Goal: Task Accomplishment & Management: Manage account settings

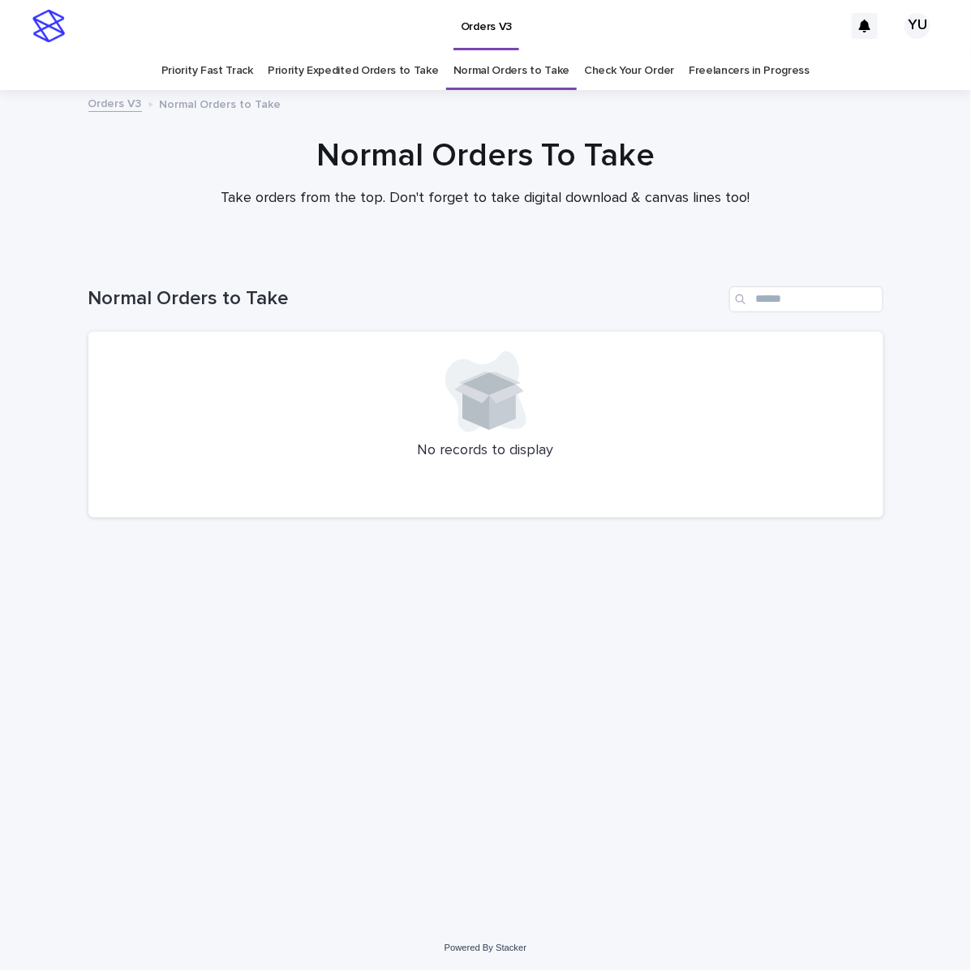
click at [772, 70] on link "Freelancers in Progress" at bounding box center [748, 71] width 121 height 38
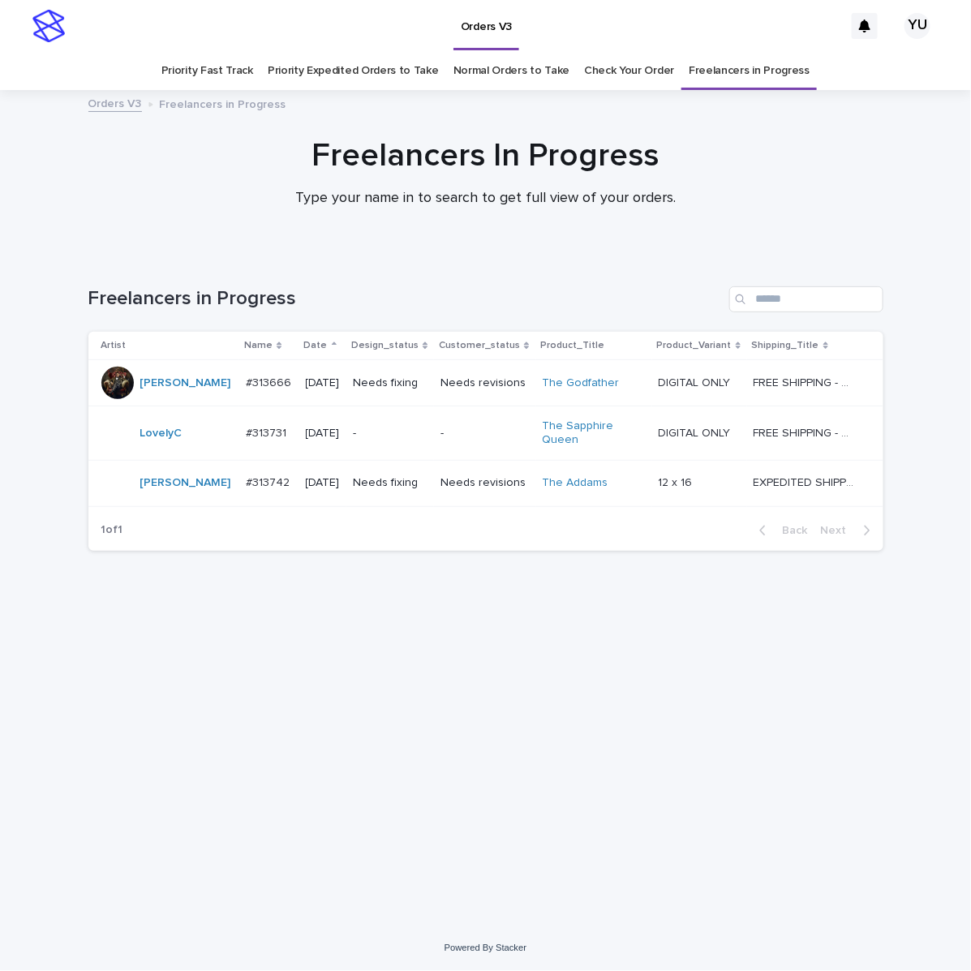
click at [696, 476] on p "12 x 16" at bounding box center [676, 481] width 37 height 17
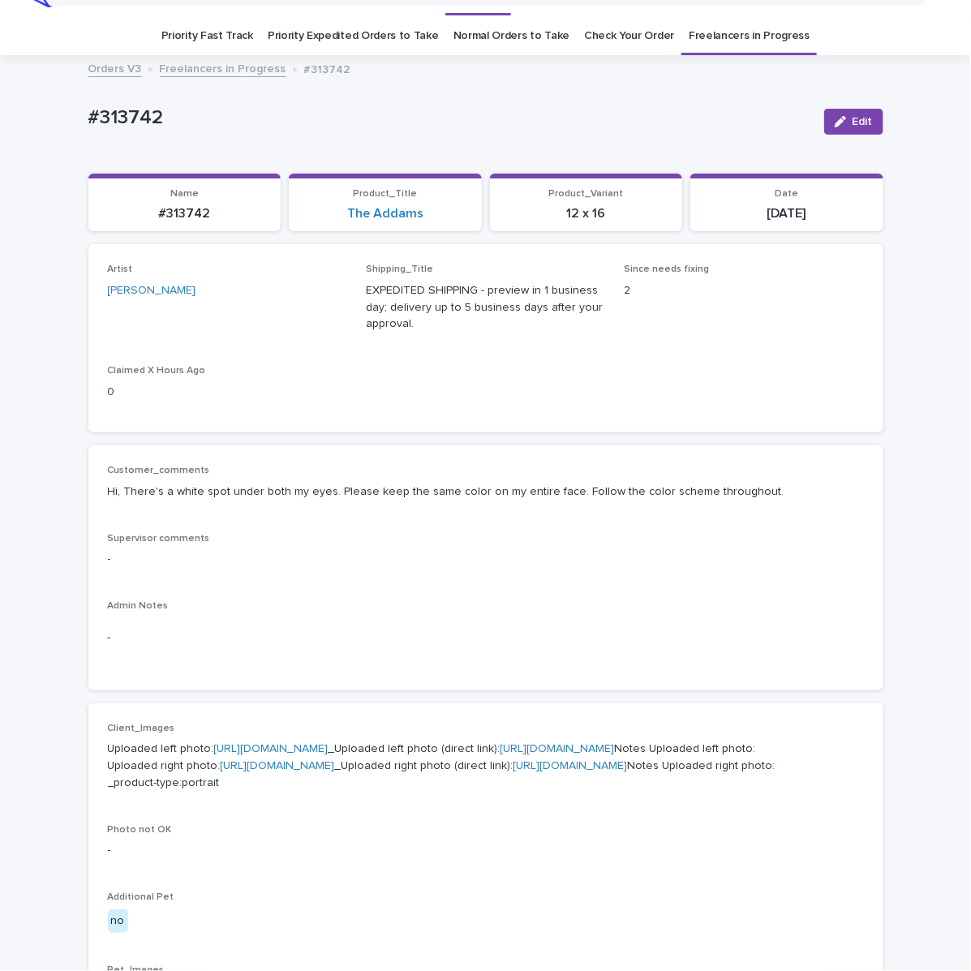
scroll to position [33, 0]
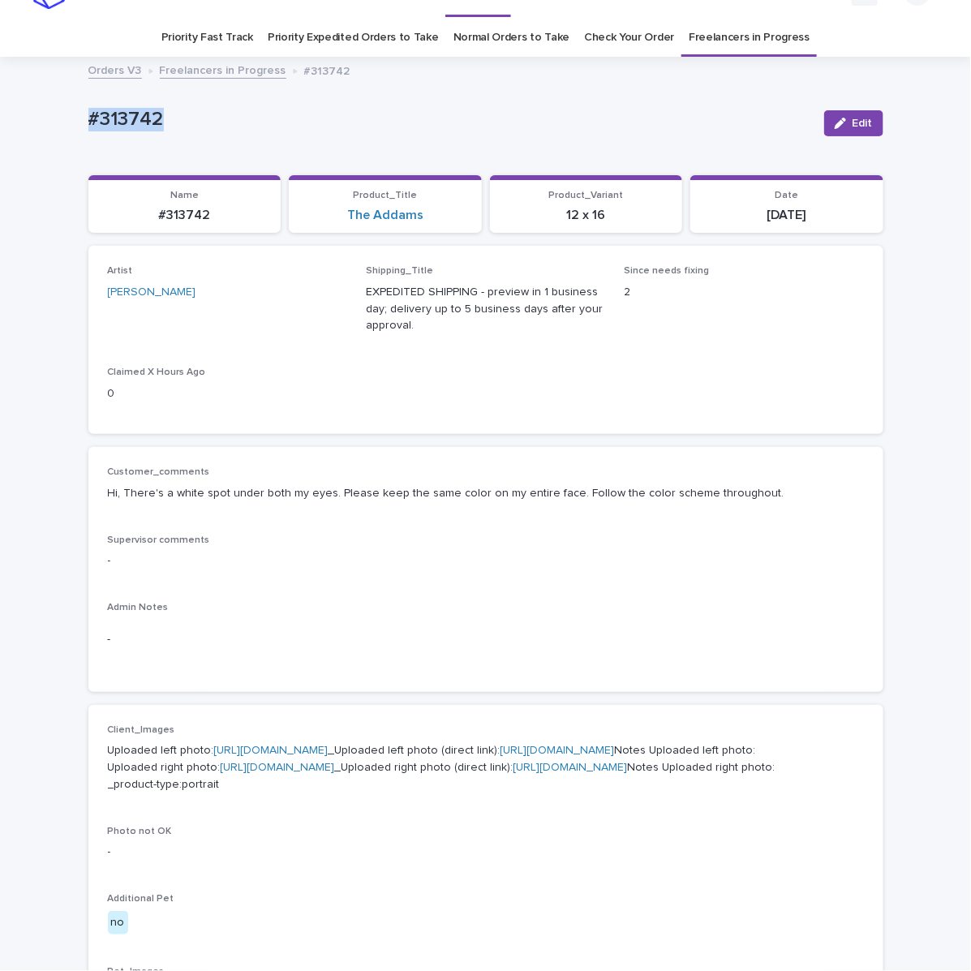
drag, startPoint x: 169, startPoint y: 126, endPoint x: 9, endPoint y: 114, distance: 160.3
click at [28, 123] on div "Loading... Saving… Loading... Saving… #313742 Edit #313742 Edit Sorry, there wa…" at bounding box center [485, 813] width 971 height 1511
copy p "#313742"
drag, startPoint x: 848, startPoint y: 116, endPoint x: 629, endPoint y: 315, distance: 295.6
click at [852, 118] on span "Edit" at bounding box center [862, 123] width 20 height 11
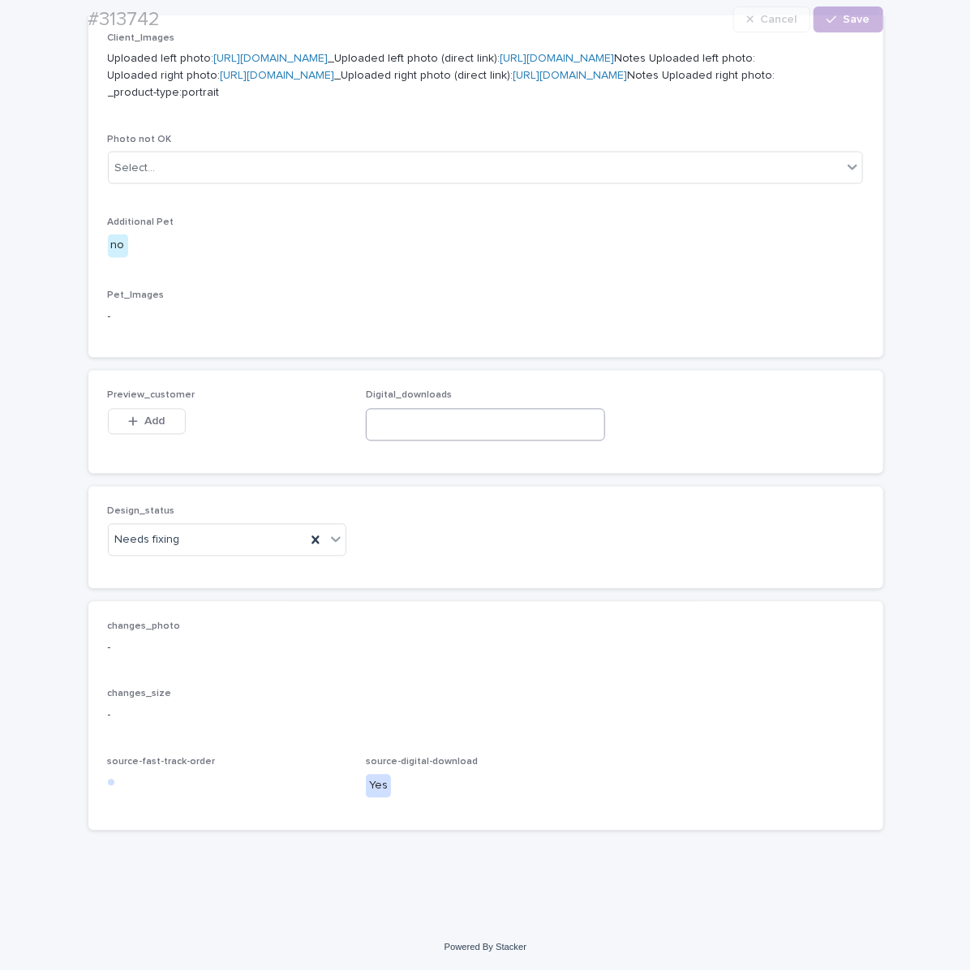
scroll to position [892, 0]
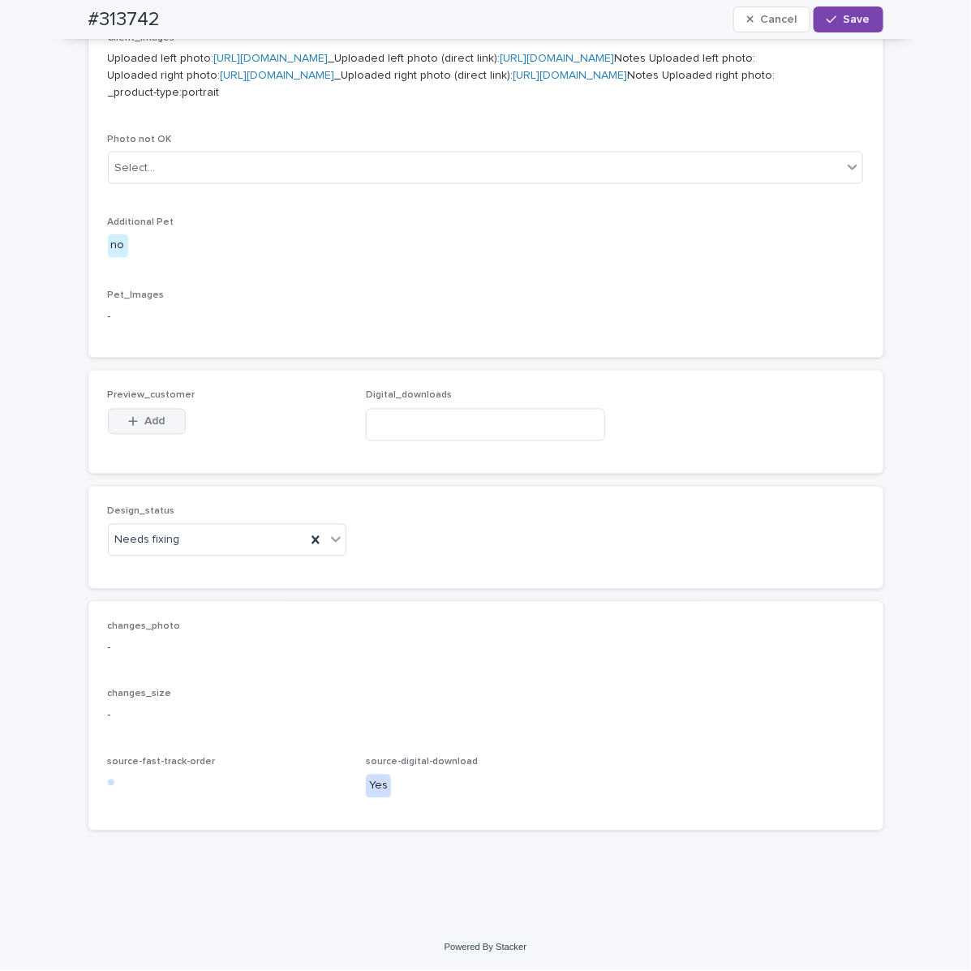
drag, startPoint x: 139, startPoint y: 422, endPoint x: 159, endPoint y: 427, distance: 20.7
click at [144, 422] on span "Add" at bounding box center [154, 421] width 20 height 11
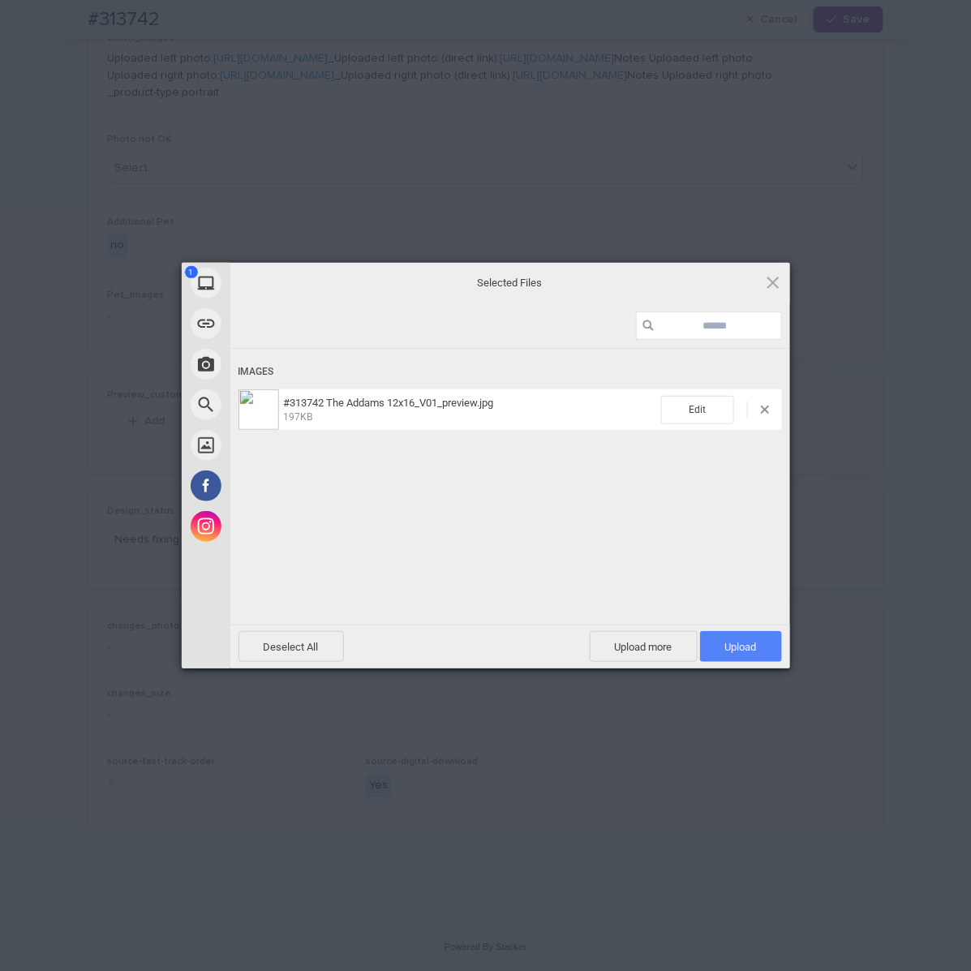
click at [763, 639] on span "Upload 1" at bounding box center [741, 646] width 82 height 31
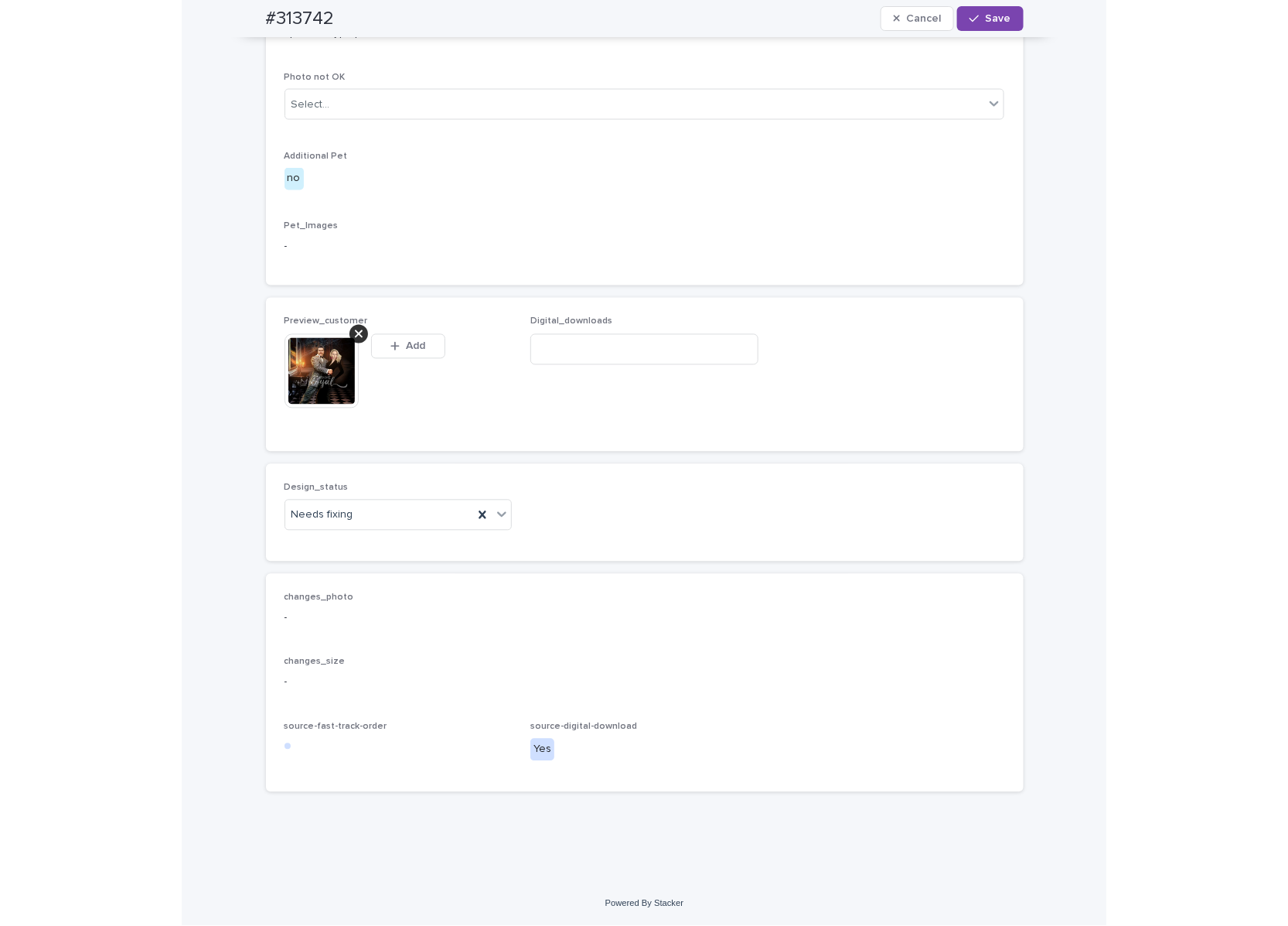
scroll to position [877, 0]
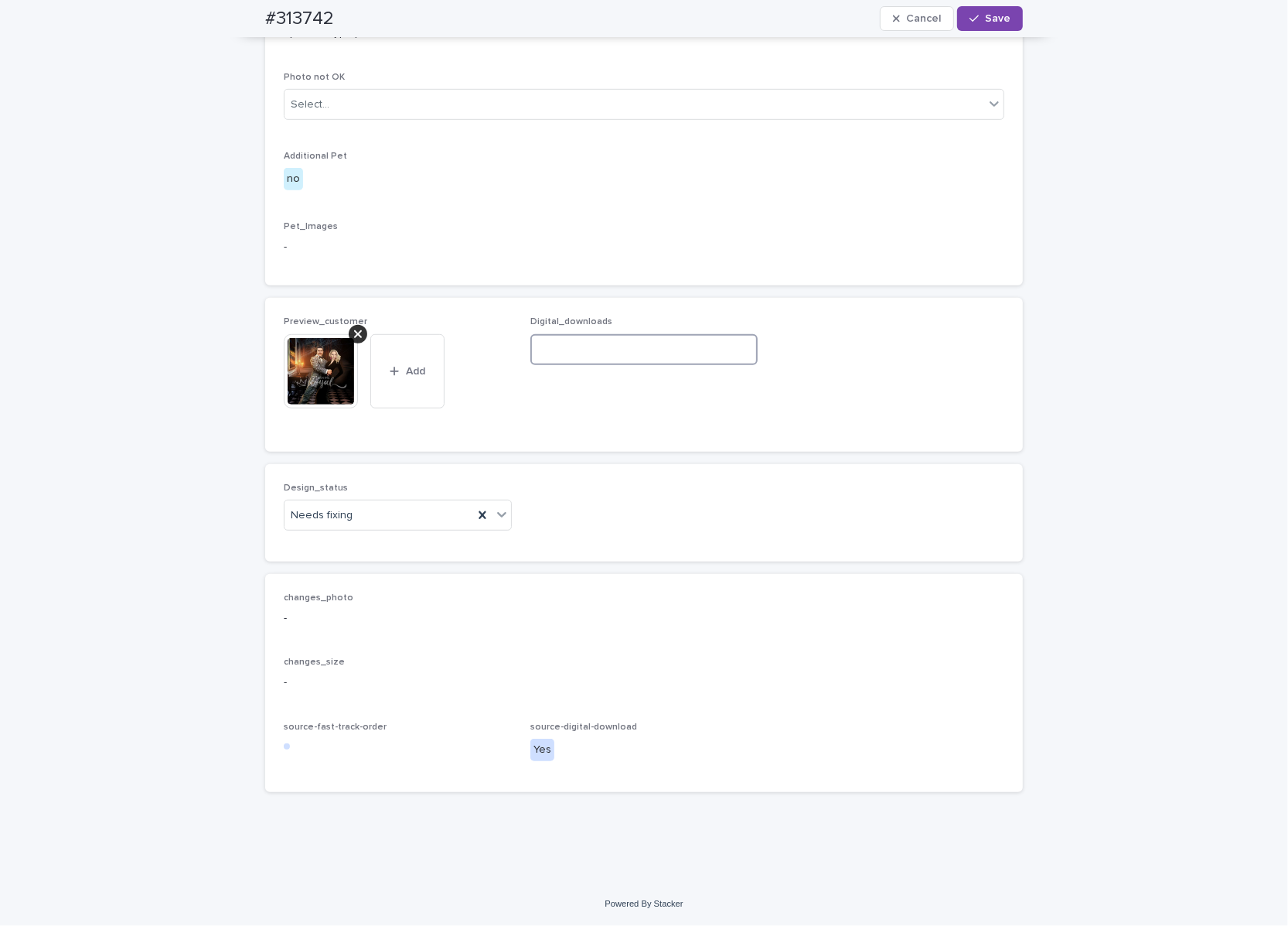
click at [555, 365] on input at bounding box center [644, 349] width 228 height 31
paste input "**********"
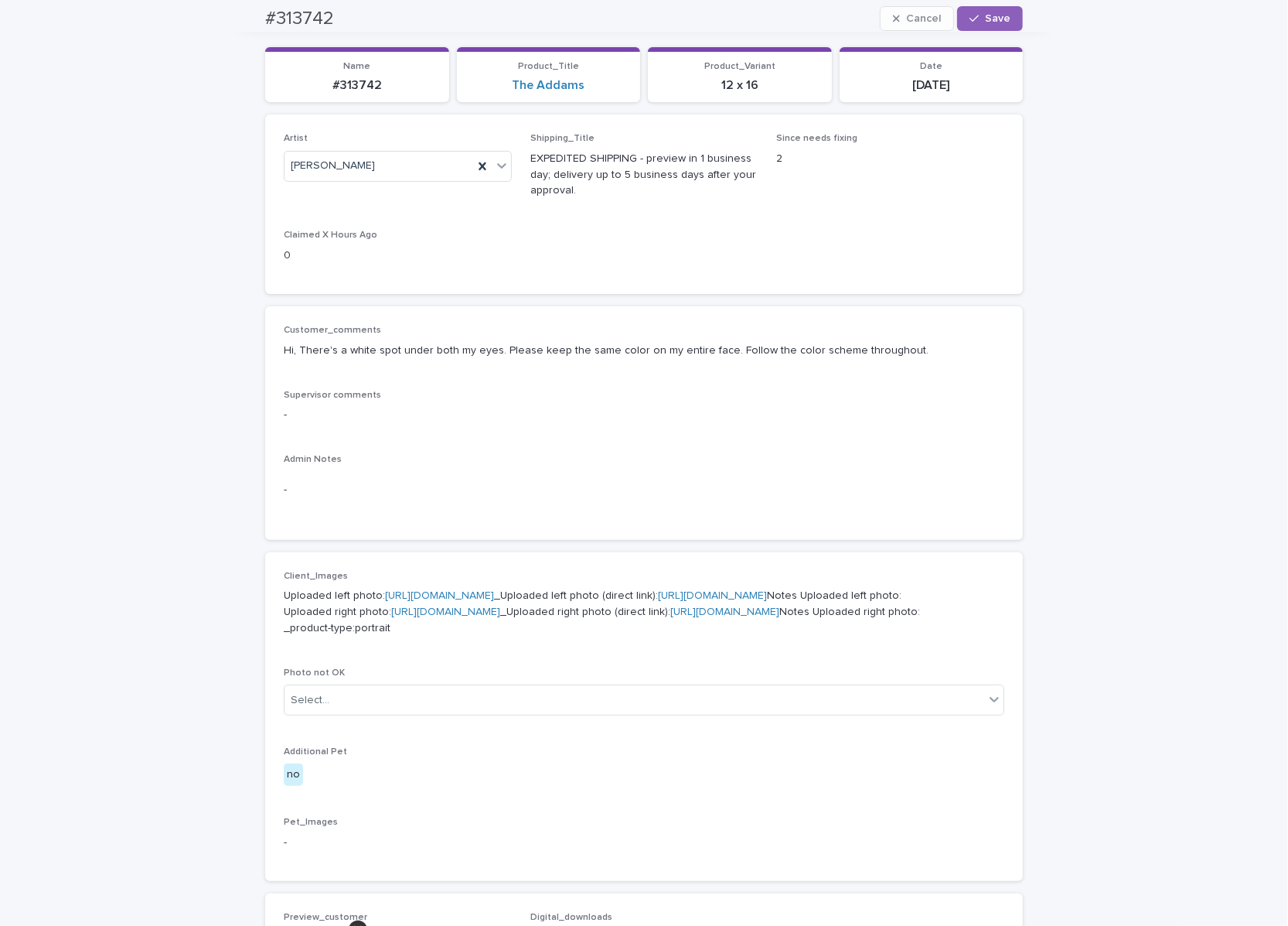
scroll to position [8, 0]
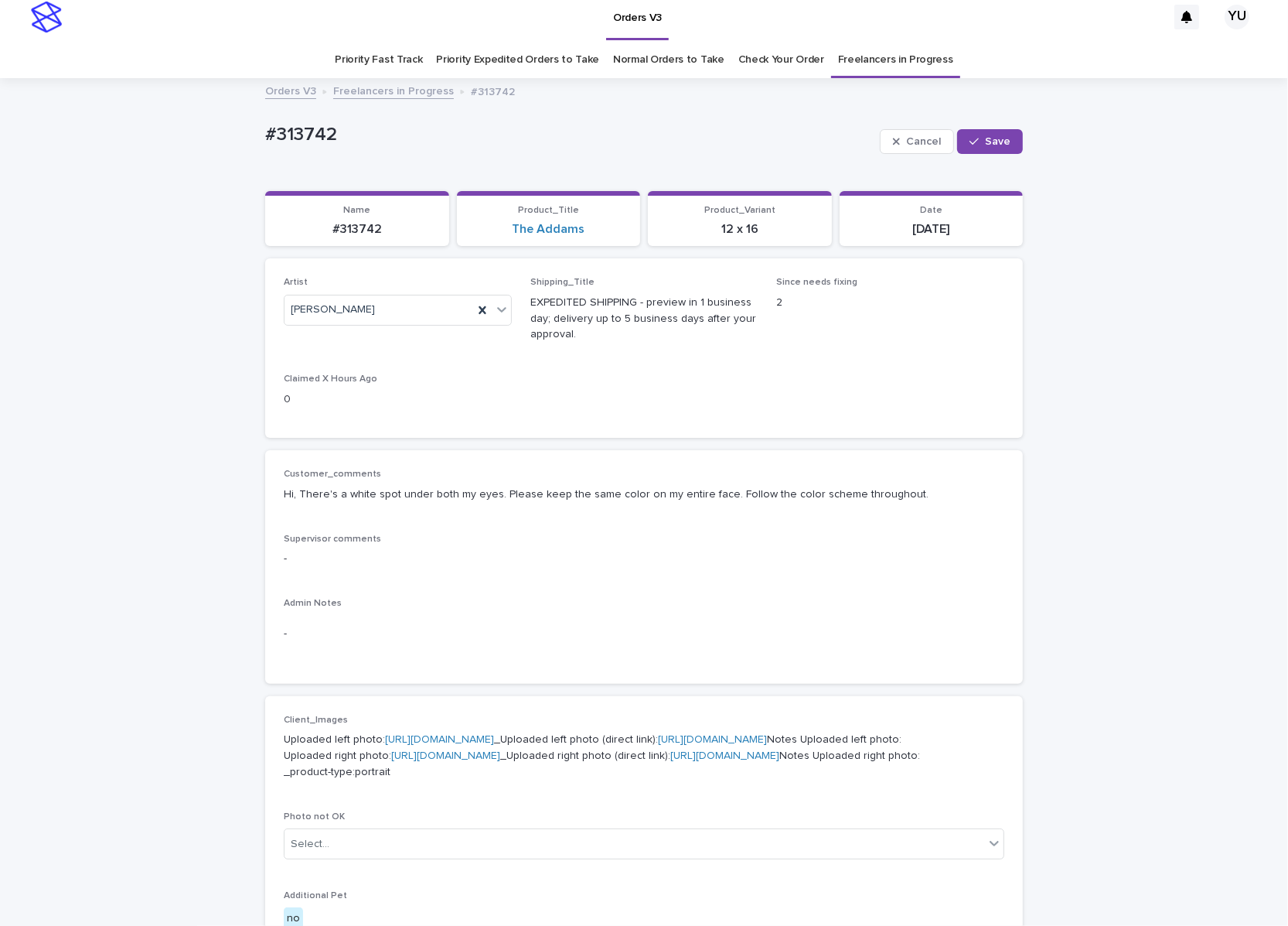
type input "**********"
click at [533, 731] on p "Uploaded left photo: [URL][DOMAIN_NAME] _Uploaded left photo (direct link): [UR…" at bounding box center [644, 755] width 721 height 48
click at [538, 744] on p "Uploaded left photo: [URL][DOMAIN_NAME] _Uploaded left photo (direct link): [UR…" at bounding box center [644, 755] width 721 height 48
click at [494, 738] on link "[URL][DOMAIN_NAME]" at bounding box center [440, 739] width 109 height 10
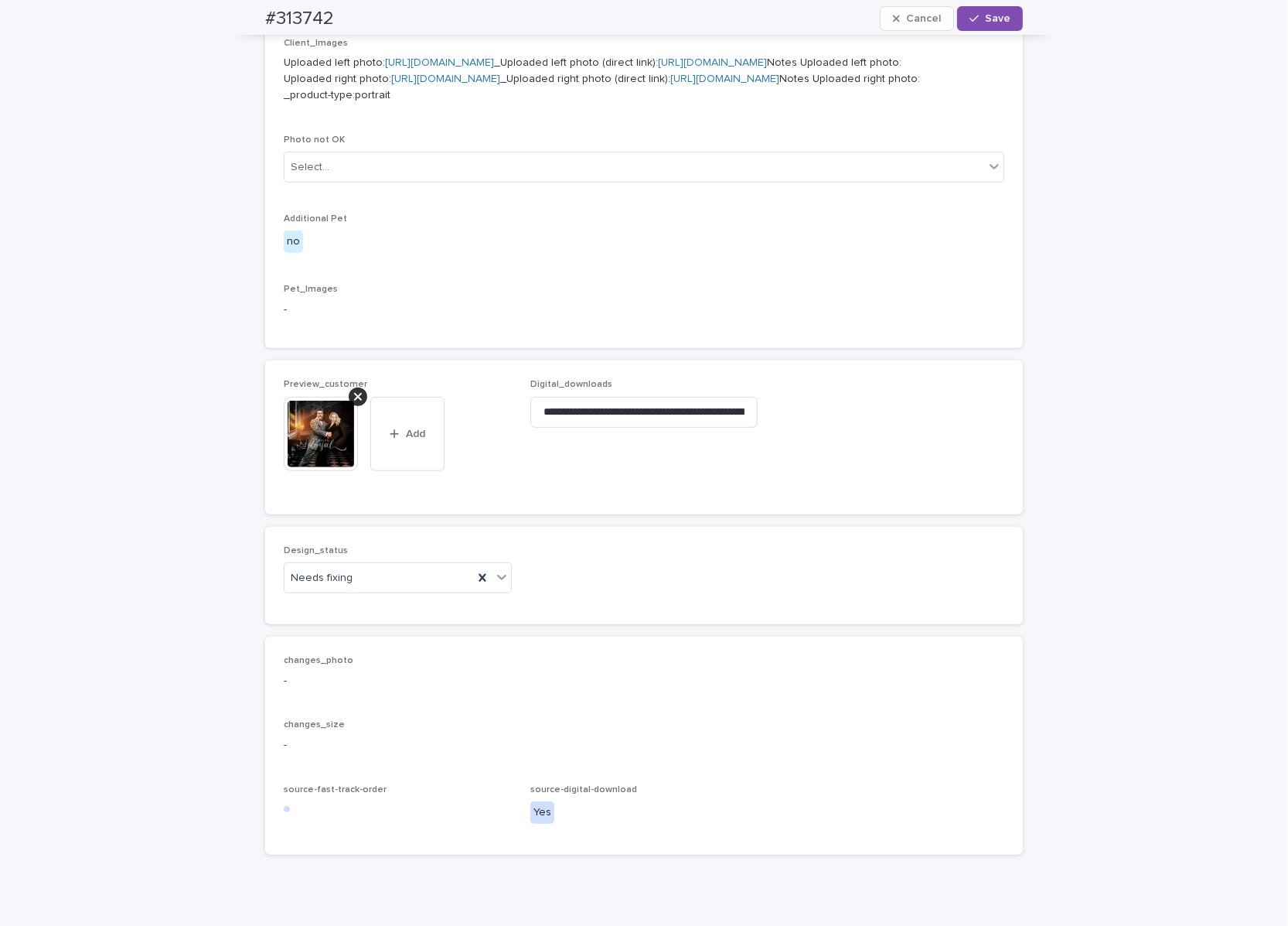
scroll to position [906, 0]
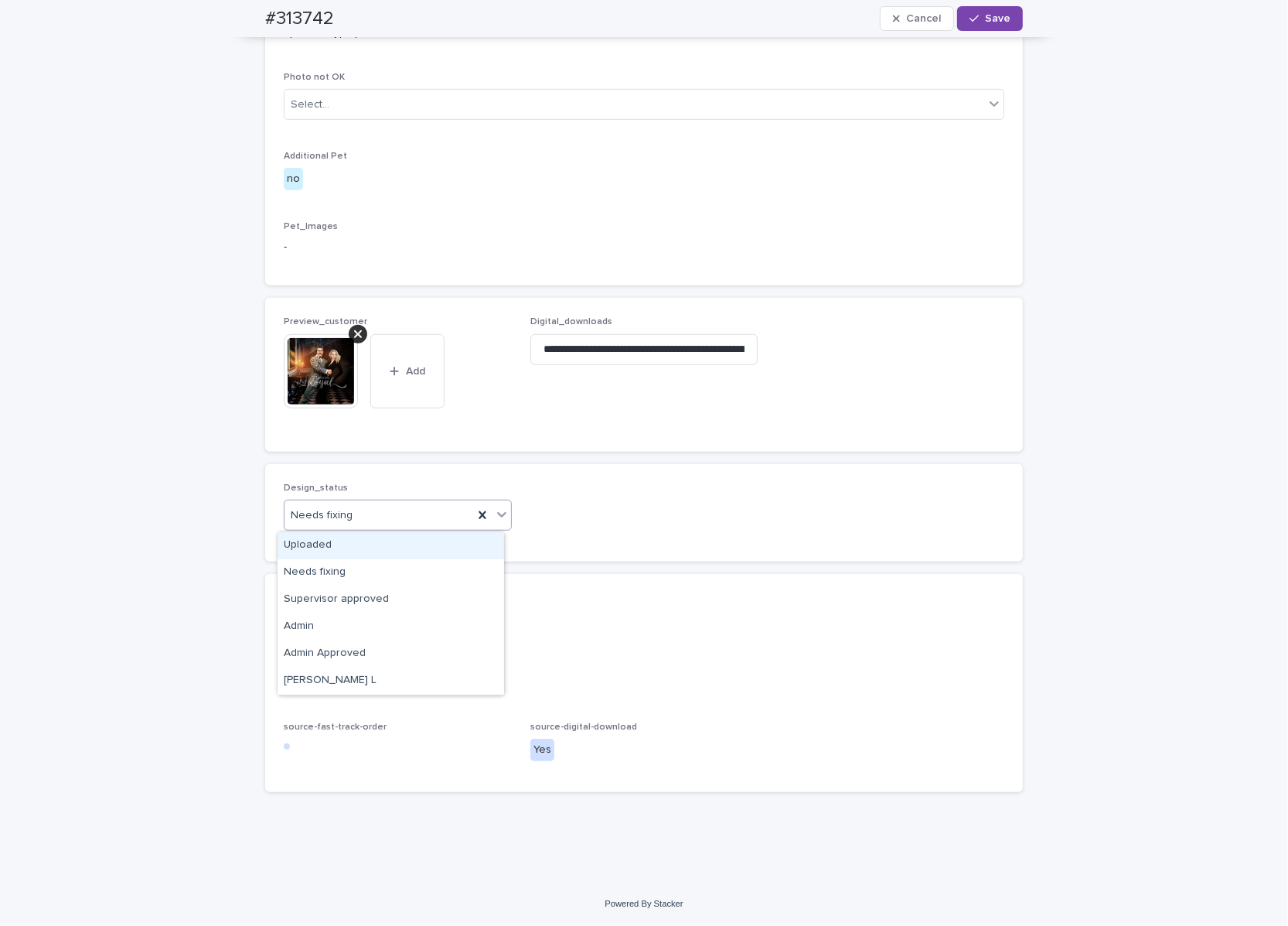
click at [319, 526] on div "Needs fixing" at bounding box center [378, 515] width 189 height 26
click at [305, 540] on div "Uploaded" at bounding box center [391, 545] width 227 height 27
click at [925, 19] on span "Save" at bounding box center [997, 18] width 26 height 10
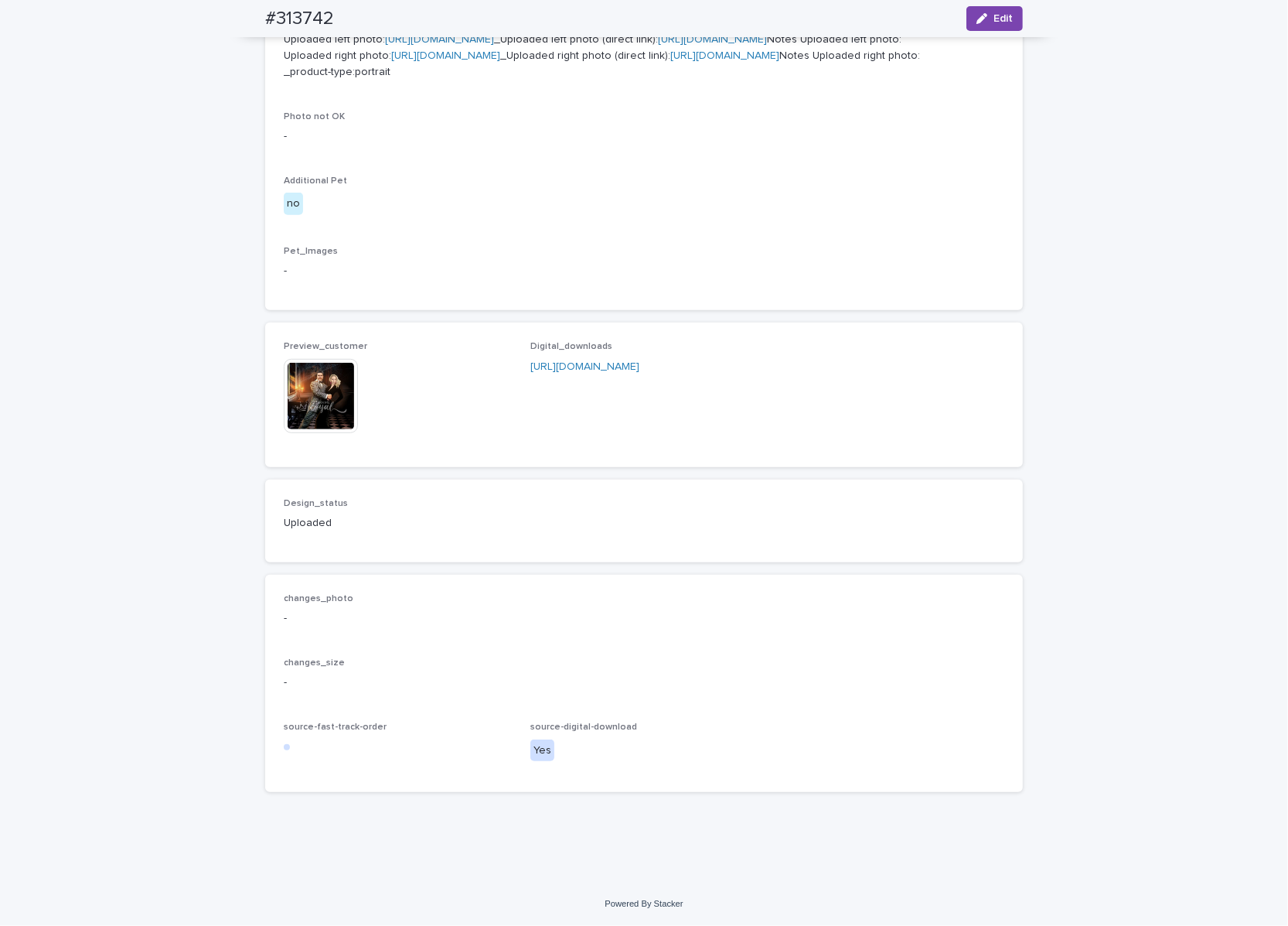
scroll to position [867, 0]
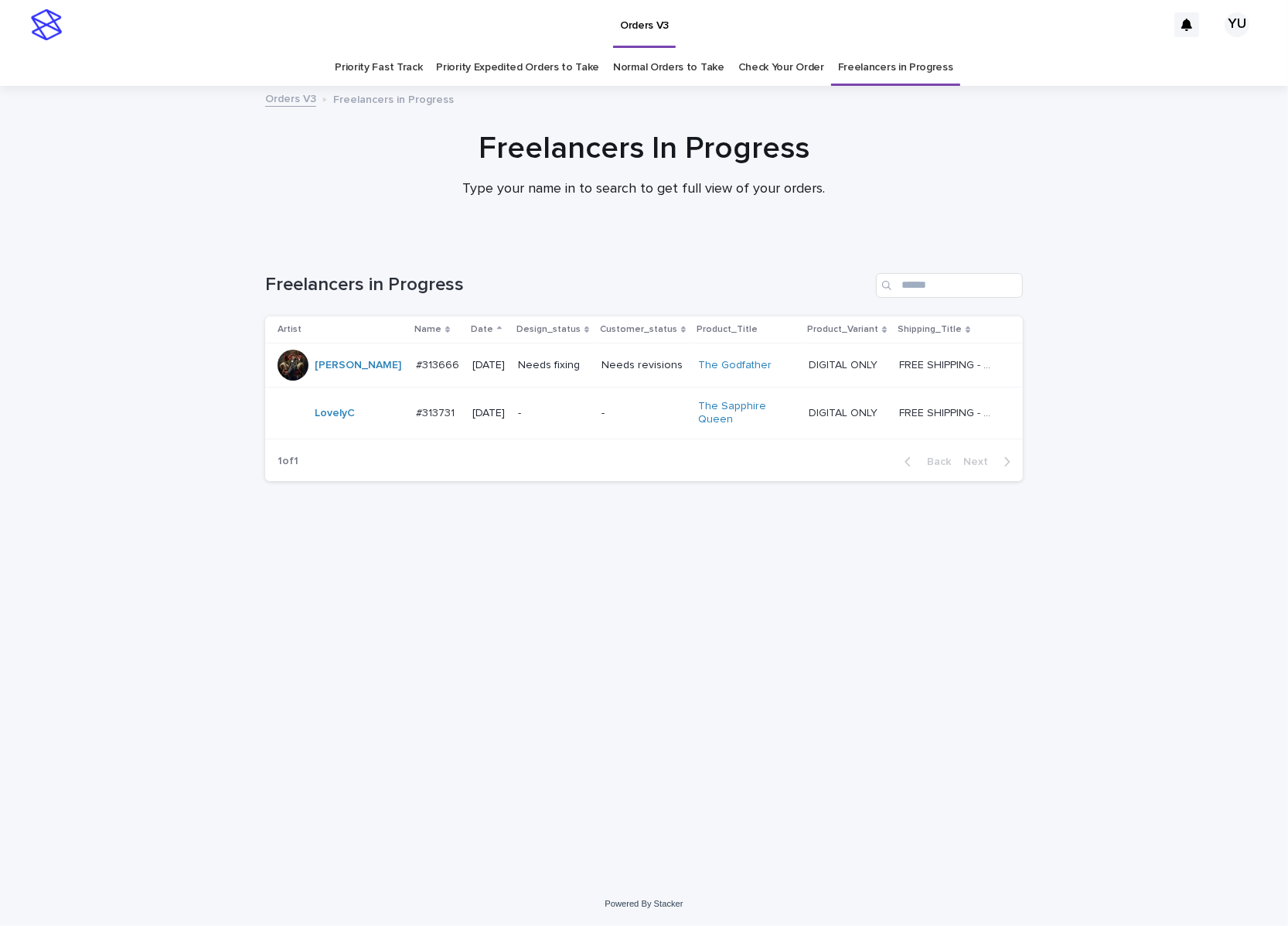
click at [658, 70] on link "Normal Orders to Take" at bounding box center [668, 68] width 112 height 36
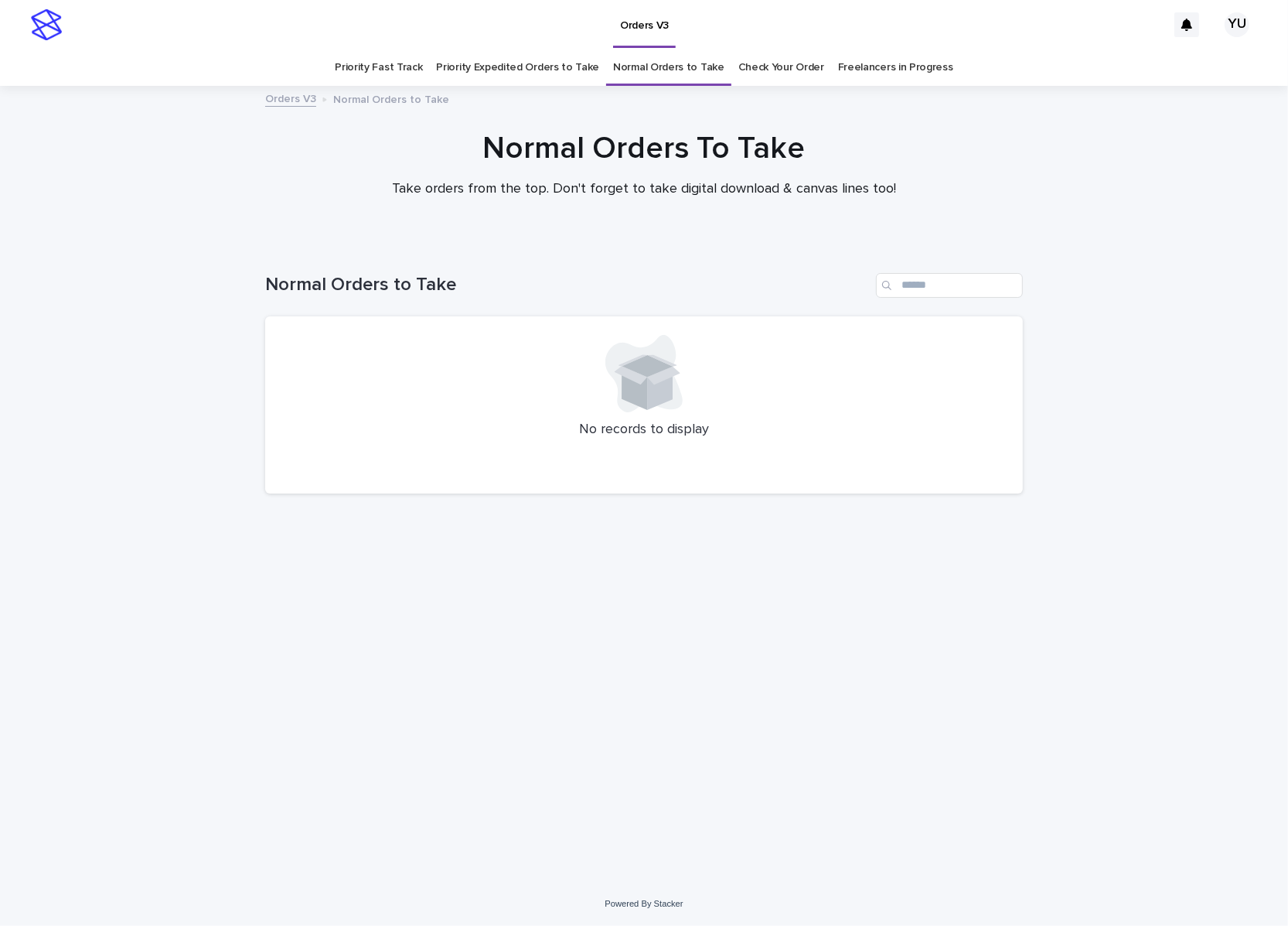
click at [754, 60] on link "Check Your Order" at bounding box center [781, 68] width 86 height 36
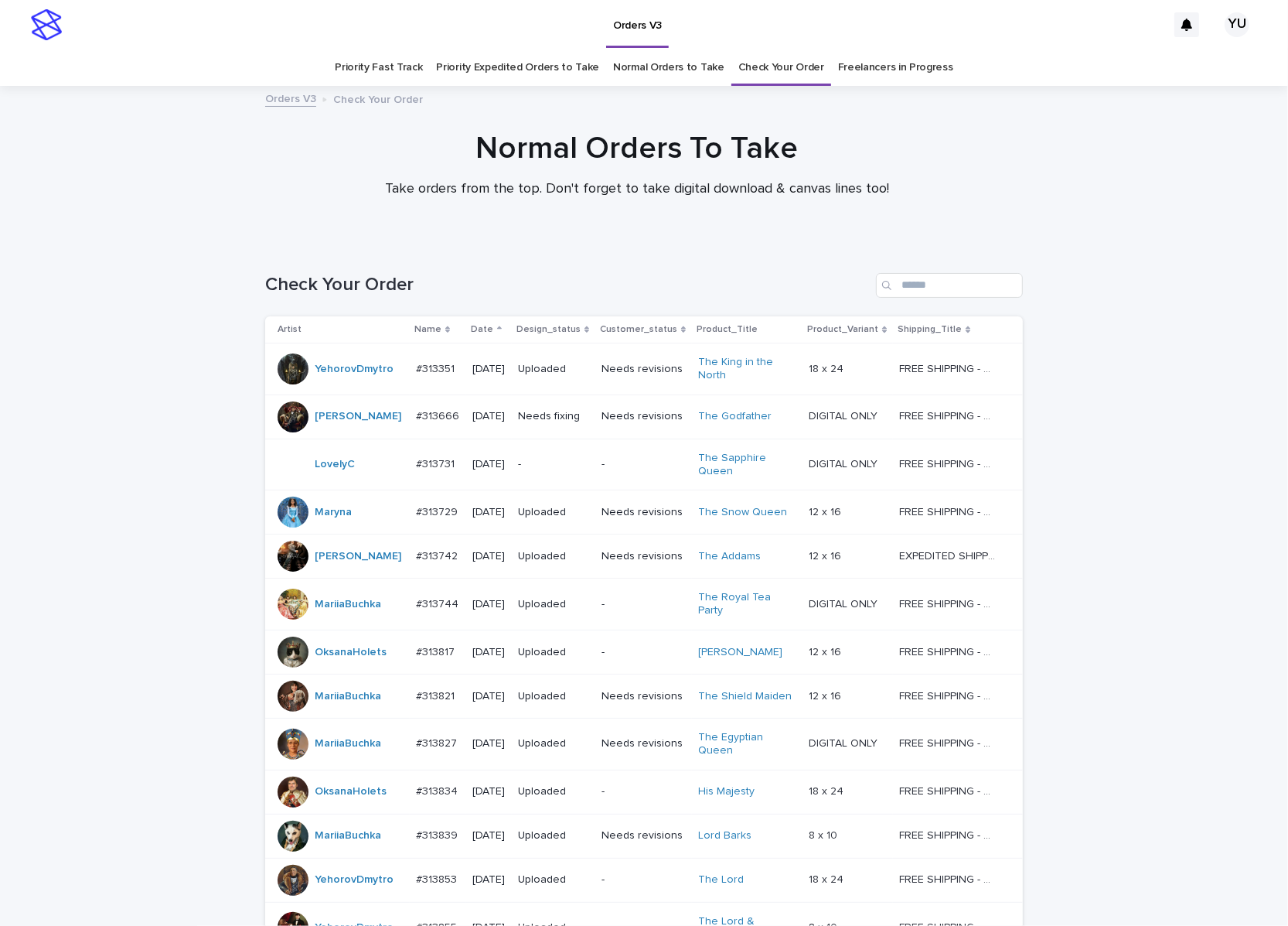
click at [642, 58] on link "Normal Orders to Take" at bounding box center [668, 68] width 112 height 36
